Goal: Task Accomplishment & Management: Use online tool/utility

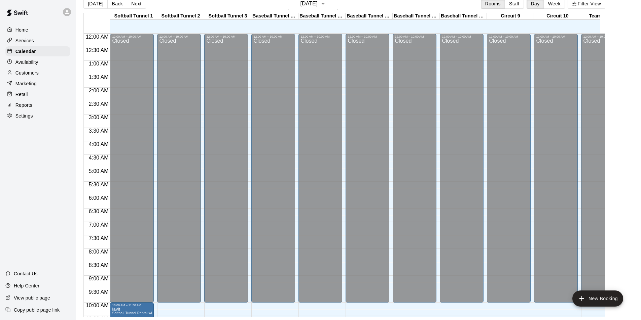
scroll to position [267, 0]
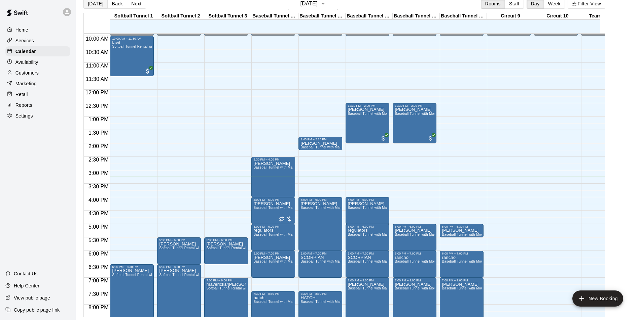
click at [93, 4] on button "[DATE]" at bounding box center [95, 4] width 24 height 10
click at [305, 141] on div "1:45 PM – 2:15 PM" at bounding box center [320, 139] width 40 height 3
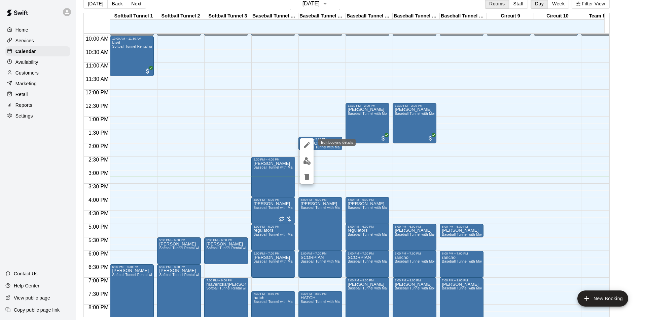
click at [309, 147] on icon "edit" at bounding box center [307, 145] width 8 height 8
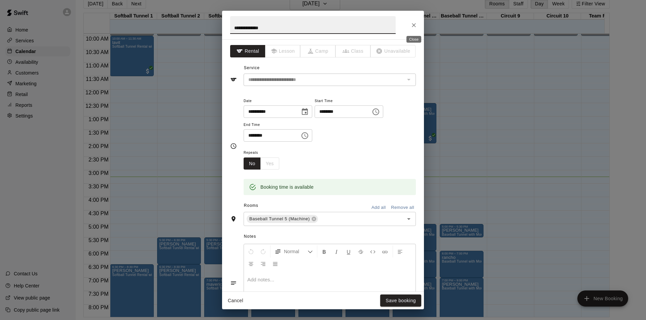
click at [412, 26] on icon "Close" at bounding box center [413, 25] width 7 height 7
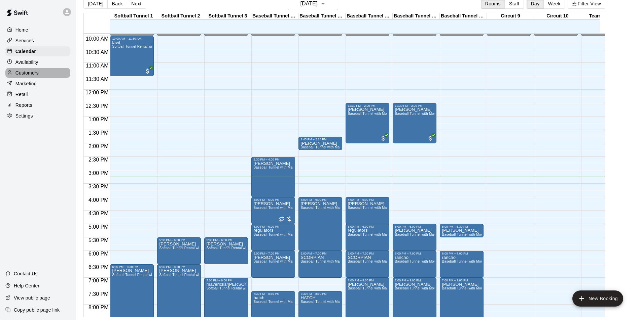
click at [32, 74] on p "Customers" at bounding box center [26, 73] width 23 height 7
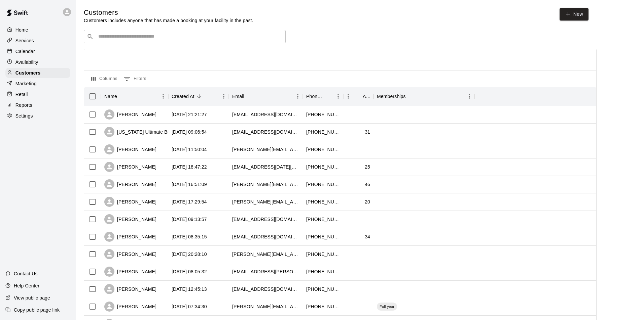
click at [179, 40] on input "Search customers by name or email" at bounding box center [189, 36] width 186 height 7
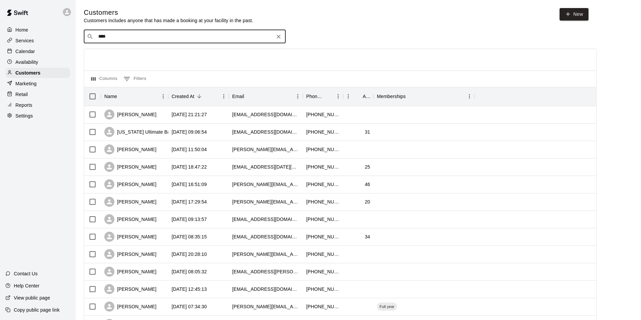
type input "****"
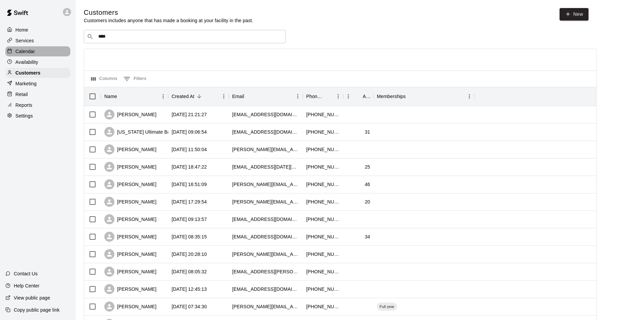
click at [28, 49] on p "Calendar" at bounding box center [25, 51] width 20 height 7
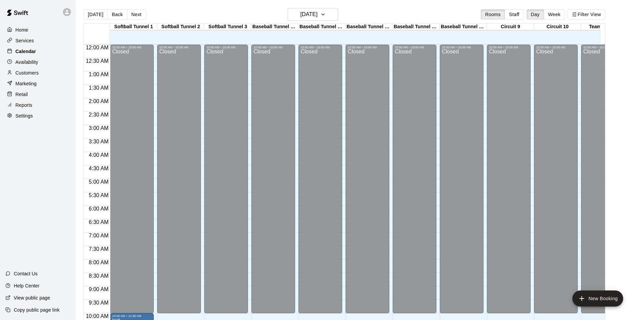
scroll to position [342, 0]
